Goal: Check status: Check status

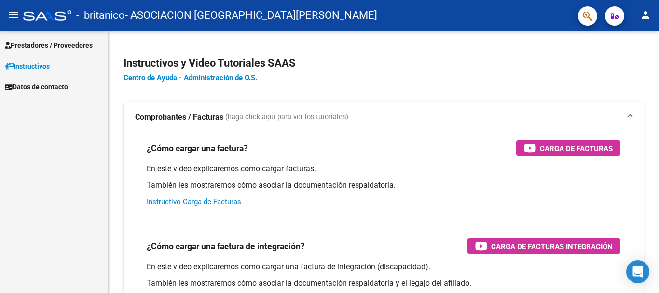
click at [48, 46] on span "Prestadores / Proveedores" at bounding box center [49, 45] width 88 height 11
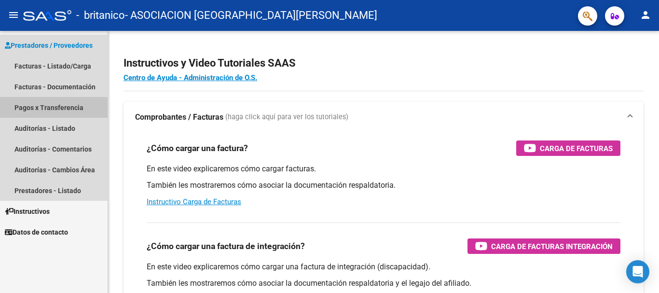
click at [49, 108] on link "Pagos x Transferencia" at bounding box center [54, 107] width 108 height 21
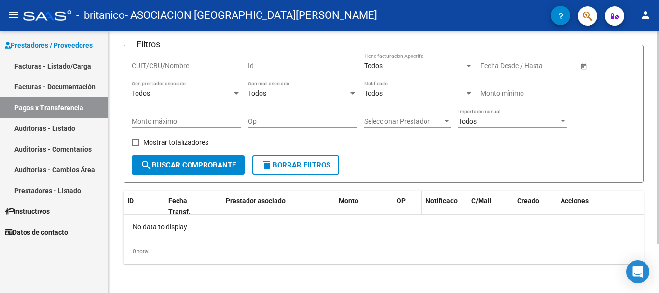
scroll to position [61, 0]
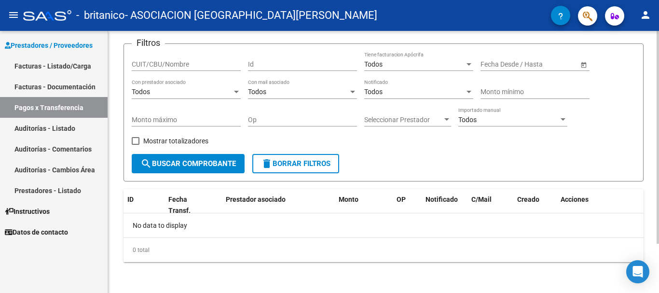
click at [204, 163] on span "search Buscar Comprobante" at bounding box center [187, 163] width 95 height 9
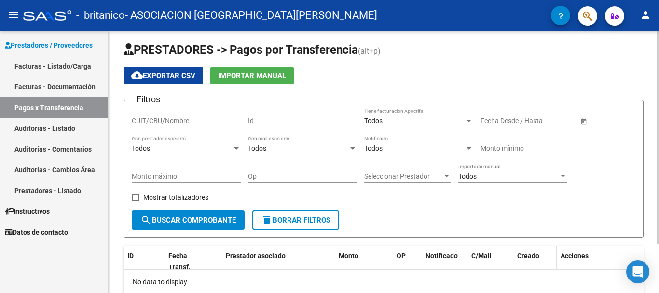
scroll to position [0, 0]
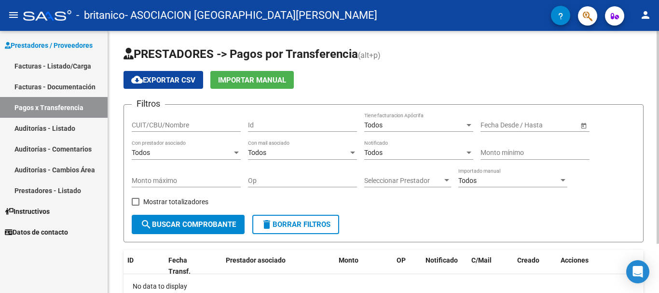
click at [582, 123] on span "Open calendar" at bounding box center [583, 125] width 23 height 23
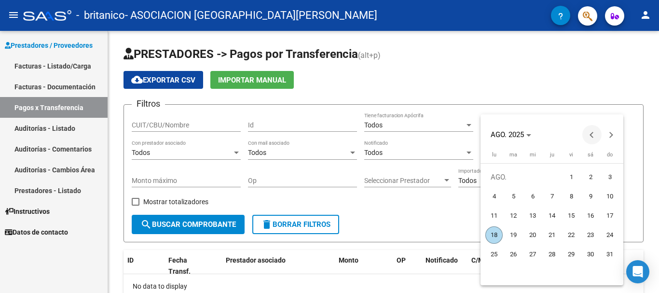
click at [594, 136] on button "Previous month" at bounding box center [591, 134] width 19 height 19
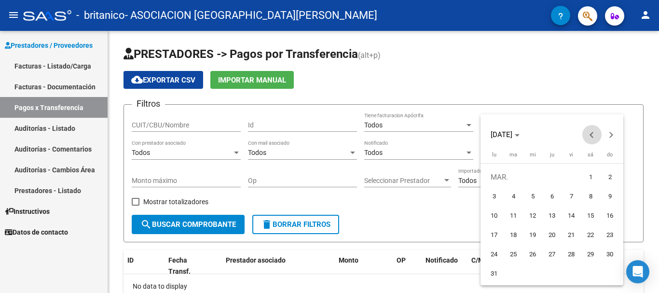
click at [594, 136] on button "Previous month" at bounding box center [591, 134] width 19 height 19
click at [594, 135] on button "Previous month" at bounding box center [591, 134] width 19 height 19
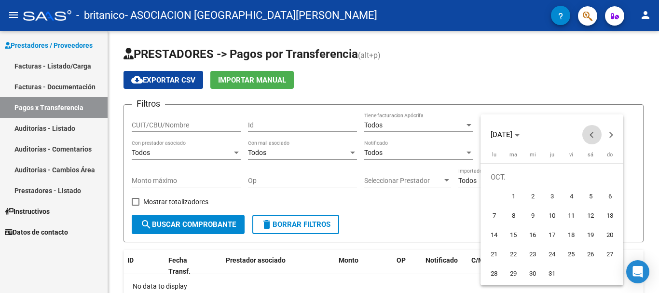
click at [594, 135] on button "Previous month" at bounding box center [591, 134] width 19 height 19
click at [596, 136] on button "Previous month" at bounding box center [591, 134] width 19 height 19
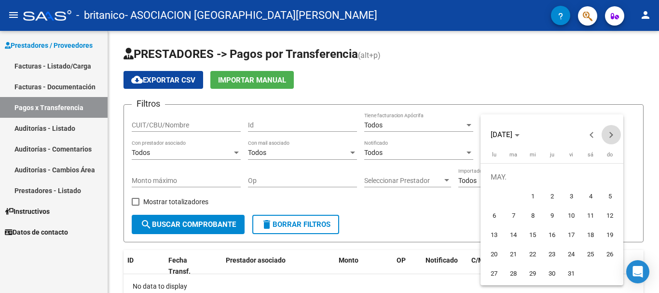
click at [611, 139] on span "Next month" at bounding box center [610, 134] width 19 height 19
click at [589, 131] on span "Previous month" at bounding box center [591, 134] width 19 height 19
click at [534, 198] on span "1" at bounding box center [532, 196] width 17 height 17
type input "[DATE]"
click at [535, 193] on span "1" at bounding box center [532, 196] width 17 height 17
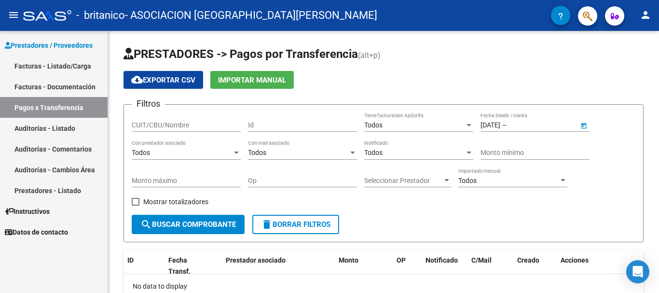
type input "[DATE]"
click at [583, 123] on span "Open calendar" at bounding box center [583, 125] width 23 height 23
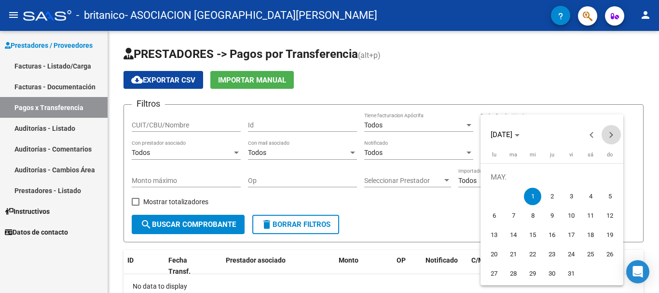
click at [611, 137] on span "Next month" at bounding box center [610, 134] width 19 height 19
click at [612, 137] on span "Next month" at bounding box center [610, 134] width 19 height 19
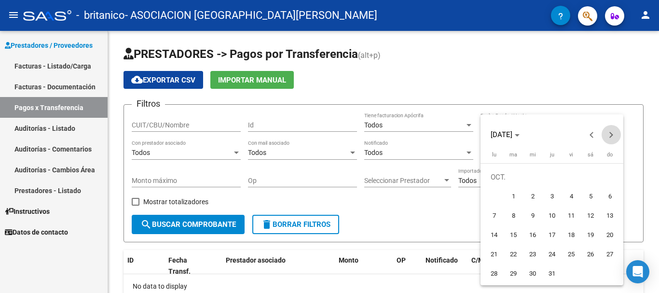
click at [612, 137] on span "Next month" at bounding box center [610, 134] width 19 height 19
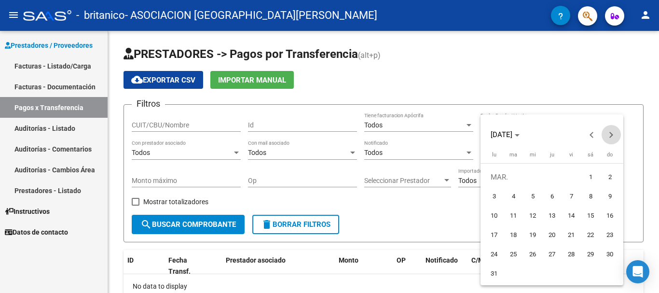
click at [612, 137] on span "Next month" at bounding box center [610, 134] width 19 height 19
click at [594, 252] on span "31" at bounding box center [590, 253] width 17 height 17
type input "[DATE]"
click at [415, 221] on div at bounding box center [329, 146] width 659 height 293
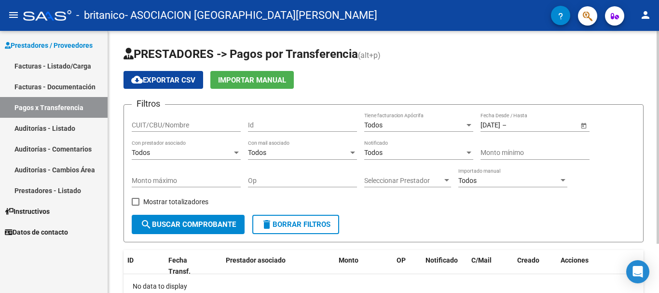
click at [583, 124] on span "Open calendar" at bounding box center [583, 125] width 23 height 23
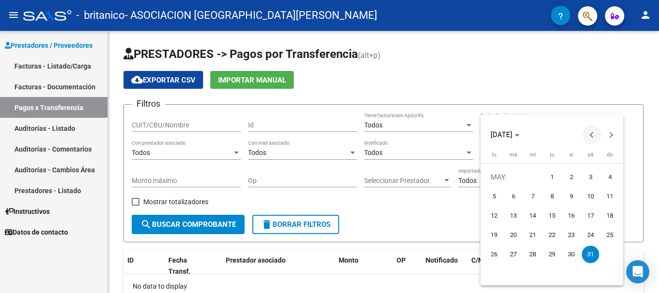
click at [593, 132] on button "Previous month" at bounding box center [591, 134] width 19 height 19
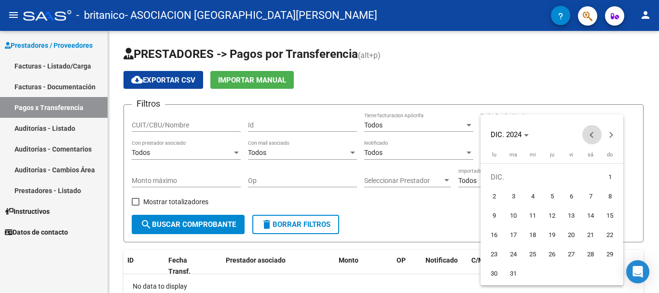
click at [593, 132] on button "Previous month" at bounding box center [591, 134] width 19 height 19
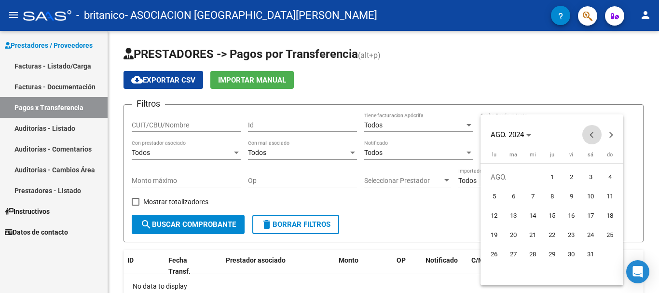
click at [593, 132] on button "Previous month" at bounding box center [591, 134] width 19 height 19
click at [592, 175] on span "1" at bounding box center [590, 176] width 17 height 17
type input "[DATE]"
click at [614, 135] on span "Next month" at bounding box center [610, 134] width 19 height 19
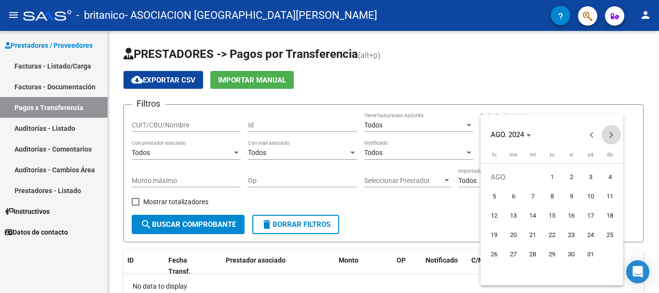
click at [614, 135] on span "Next month" at bounding box center [610, 134] width 19 height 19
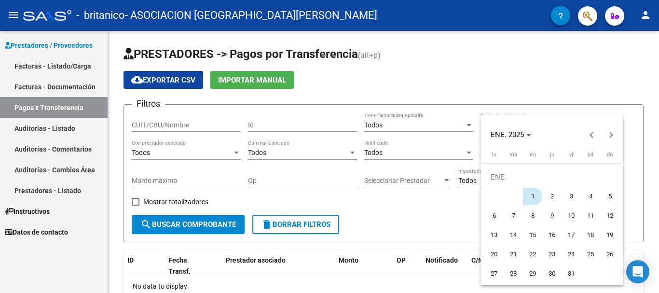
click at [530, 199] on span "1" at bounding box center [532, 196] width 17 height 17
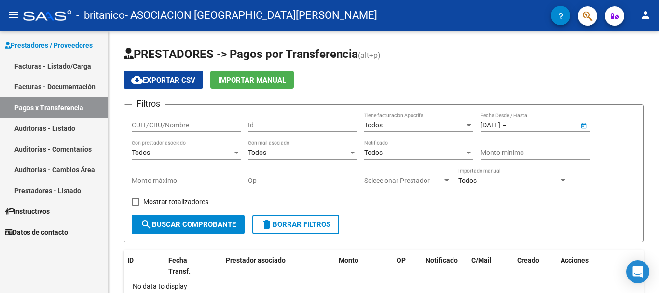
type input "[DATE]"
click at [205, 222] on span "search Buscar Comprobante" at bounding box center [187, 224] width 95 height 9
click at [585, 123] on span "Open calendar" at bounding box center [583, 125] width 23 height 23
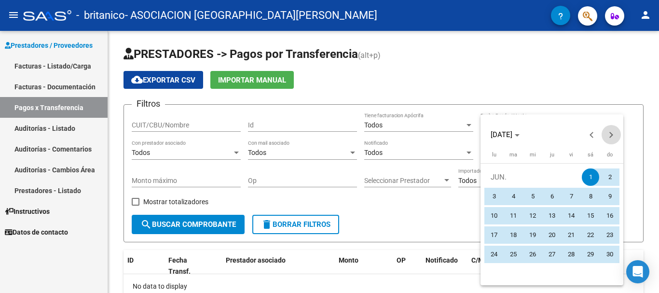
click at [608, 137] on span "Next month" at bounding box center [610, 134] width 19 height 19
click at [610, 138] on button "Next month" at bounding box center [610, 134] width 19 height 19
click at [610, 138] on span "Next month" at bounding box center [610, 134] width 19 height 19
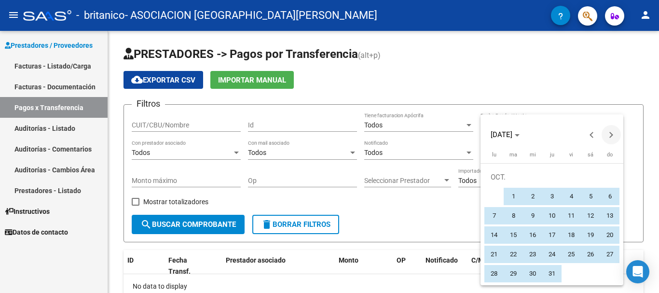
click at [610, 138] on span "Next month" at bounding box center [610, 134] width 19 height 19
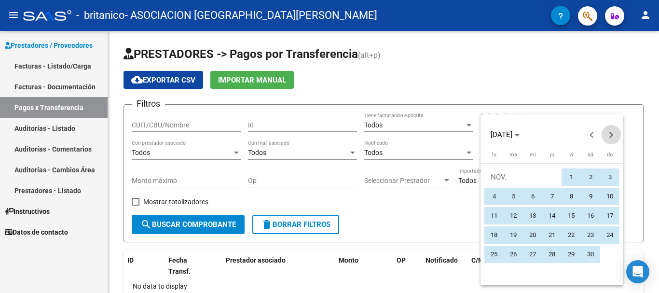
click at [610, 138] on span "Next month" at bounding box center [610, 134] width 19 height 19
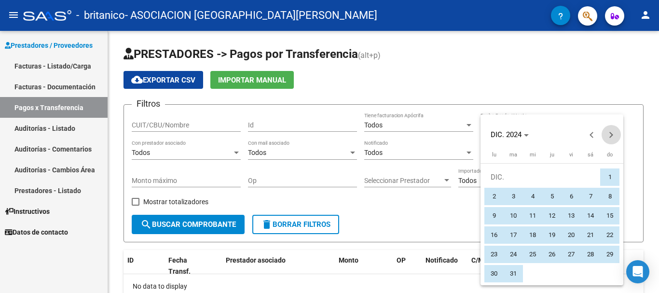
click at [610, 138] on span "Next month" at bounding box center [610, 134] width 19 height 19
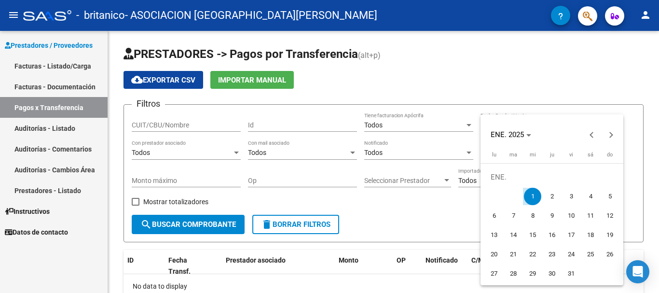
click at [534, 192] on span "1" at bounding box center [532, 196] width 17 height 17
type input "[DATE]"
click at [609, 136] on button "Next month" at bounding box center [610, 134] width 19 height 19
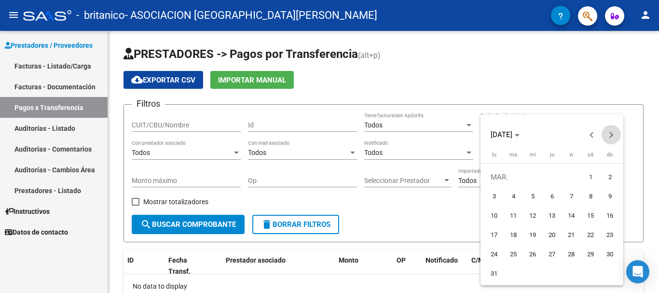
click at [609, 136] on button "Next month" at bounding box center [610, 134] width 19 height 19
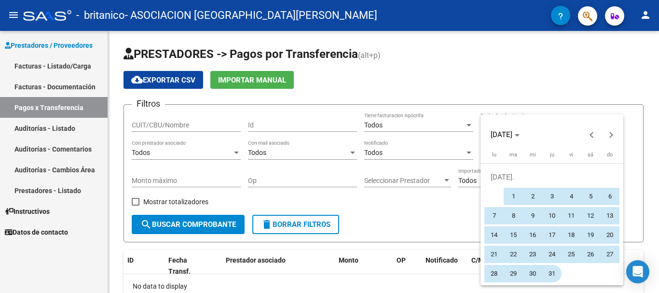
click at [550, 272] on span "31" at bounding box center [551, 273] width 17 height 17
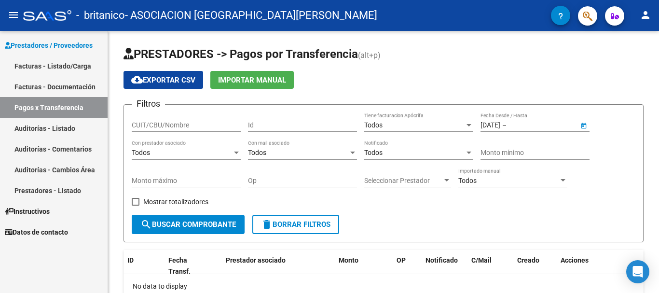
type input "[DATE]"
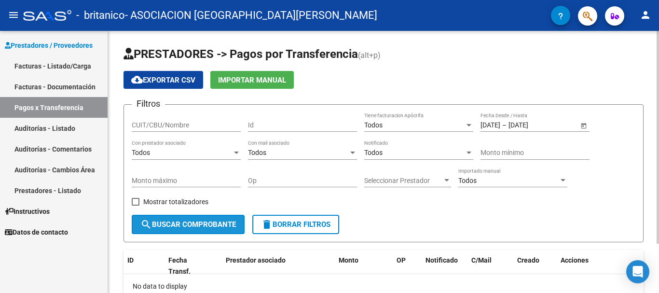
click at [204, 227] on span "search Buscar Comprobante" at bounding box center [187, 224] width 95 height 9
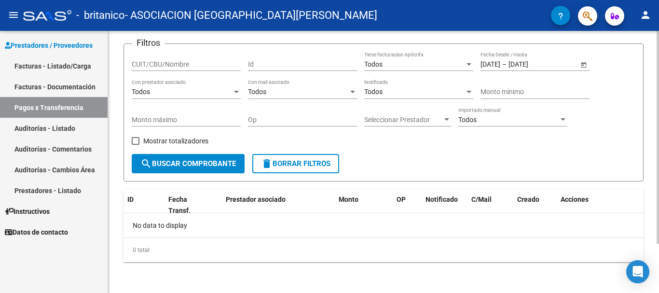
scroll to position [13, 0]
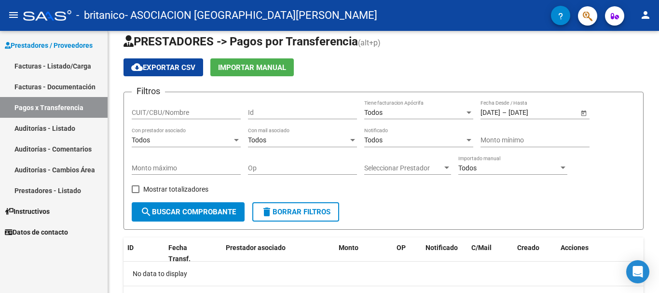
click at [74, 69] on link "Facturas - Listado/Carga" at bounding box center [54, 65] width 108 height 21
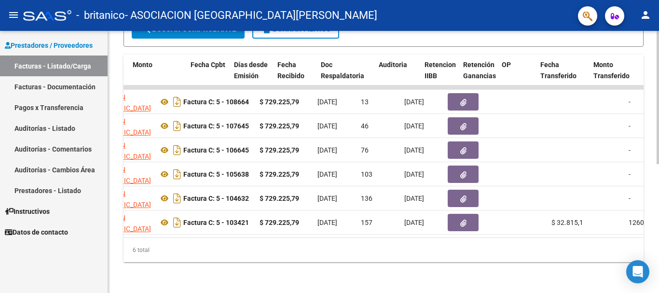
scroll to position [0, 450]
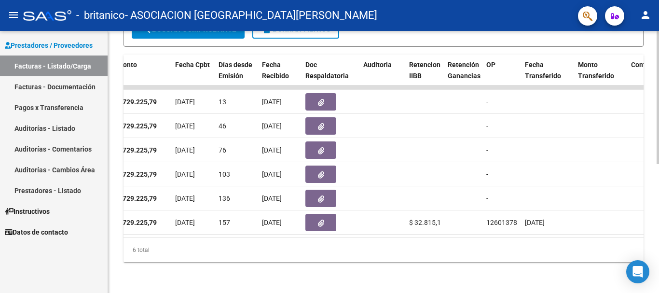
click at [347, 257] on div "6 total" at bounding box center [383, 250] width 520 height 24
drag, startPoint x: 347, startPoint y: 257, endPoint x: 222, endPoint y: 231, distance: 127.5
click at [222, 231] on div "ID CAE Facturado x Orden De Area Razón Social CPBT Monto Fecha Cpbt [PERSON_NAM…" at bounding box center [383, 157] width 520 height 207
click at [219, 221] on datatable-body-cell "157" at bounding box center [236, 222] width 43 height 24
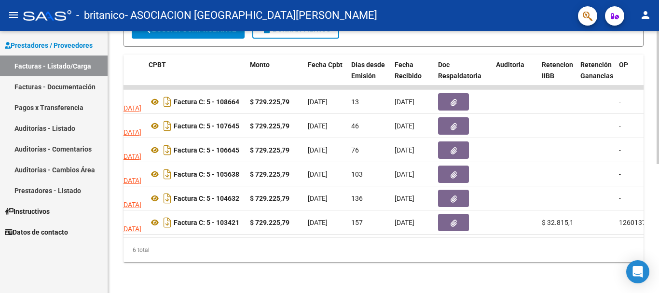
scroll to position [0, 0]
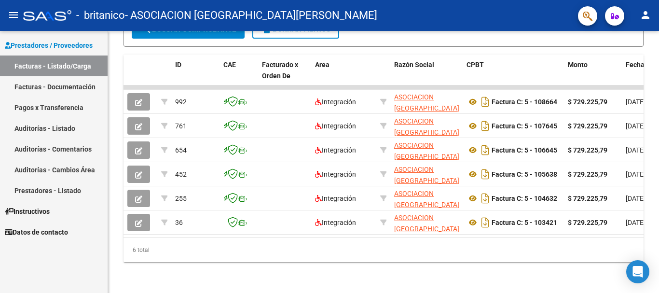
click at [94, 203] on link "Instructivos" at bounding box center [54, 211] width 108 height 21
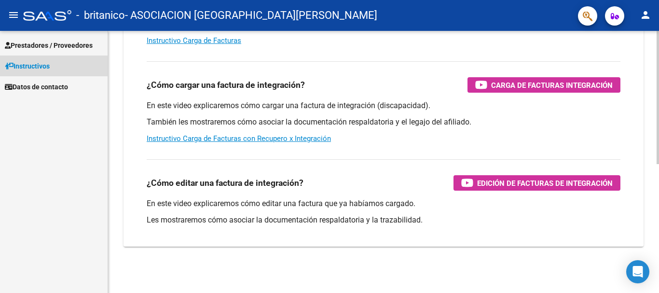
scroll to position [161, 0]
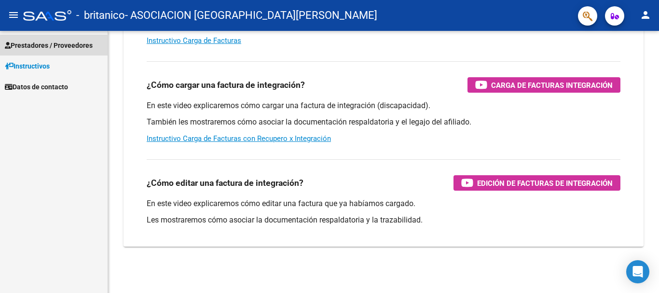
click at [46, 46] on span "Prestadores / Proveedores" at bounding box center [49, 45] width 88 height 11
